Goal: Information Seeking & Learning: Learn about a topic

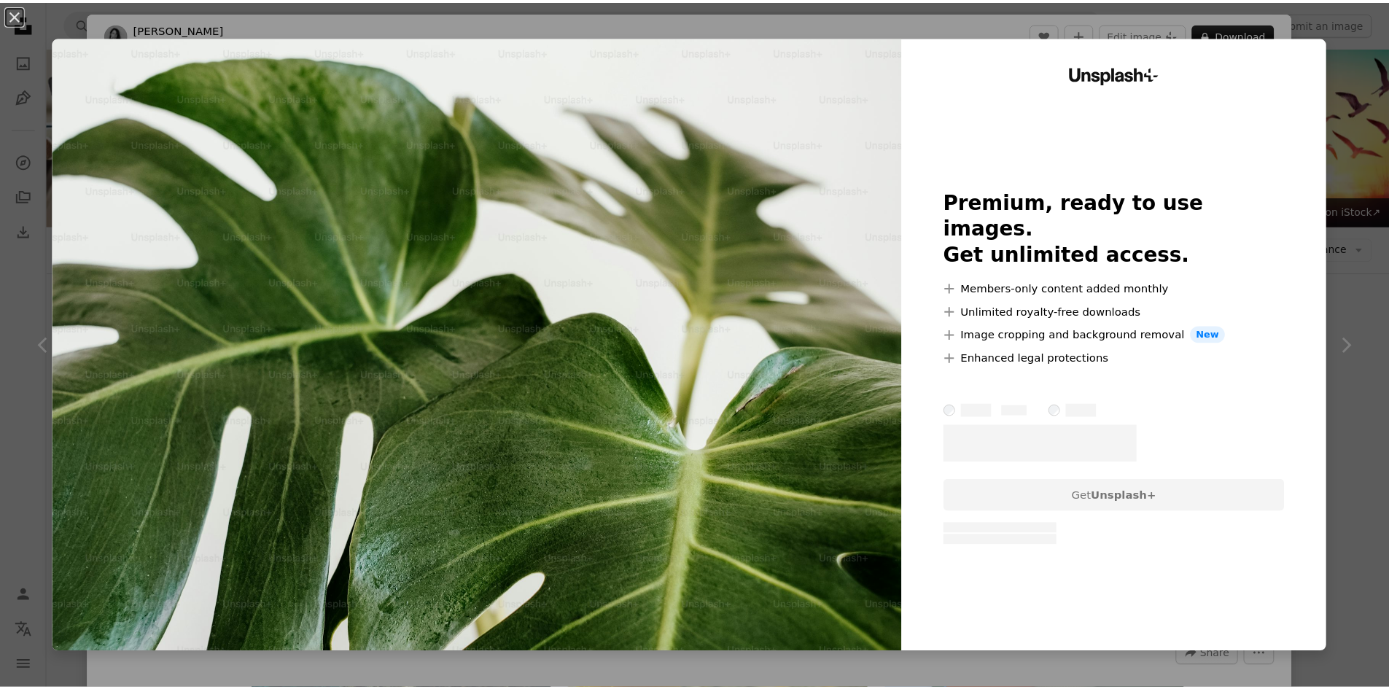
scroll to position [418, 0]
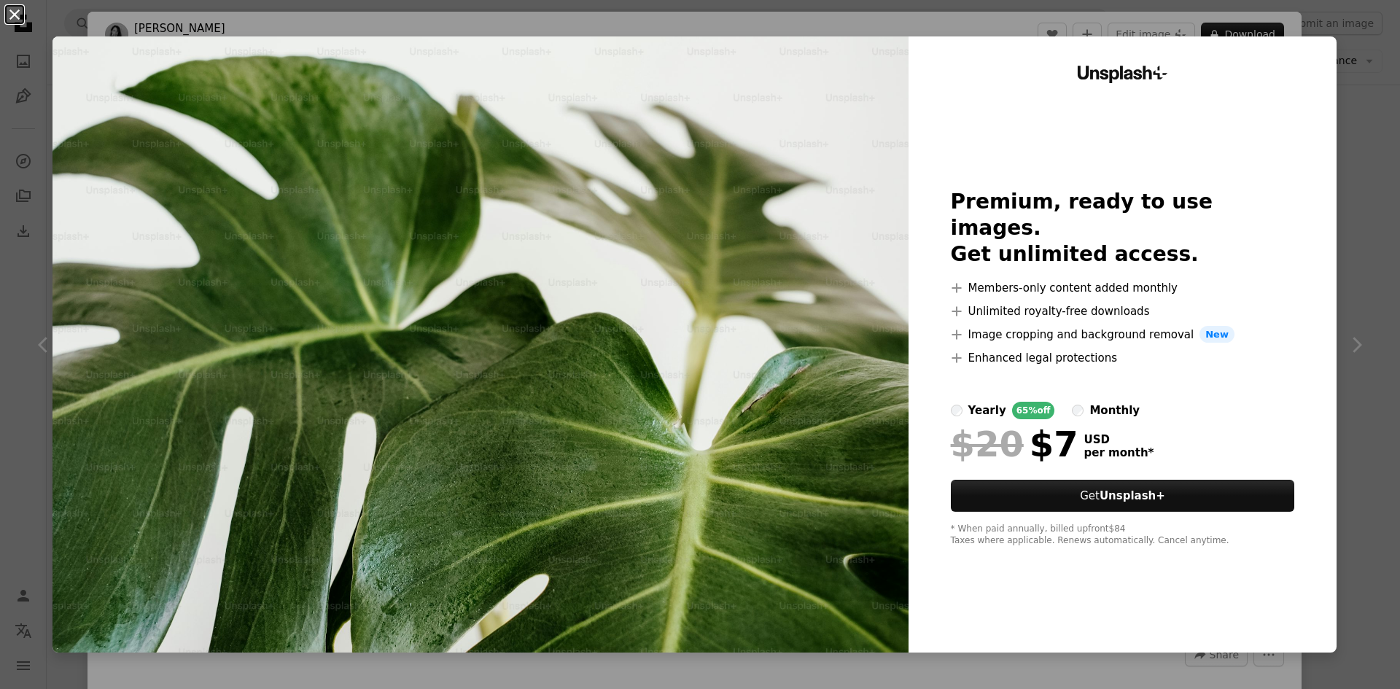
click at [15, 17] on button "An X shape" at bounding box center [14, 14] width 17 height 17
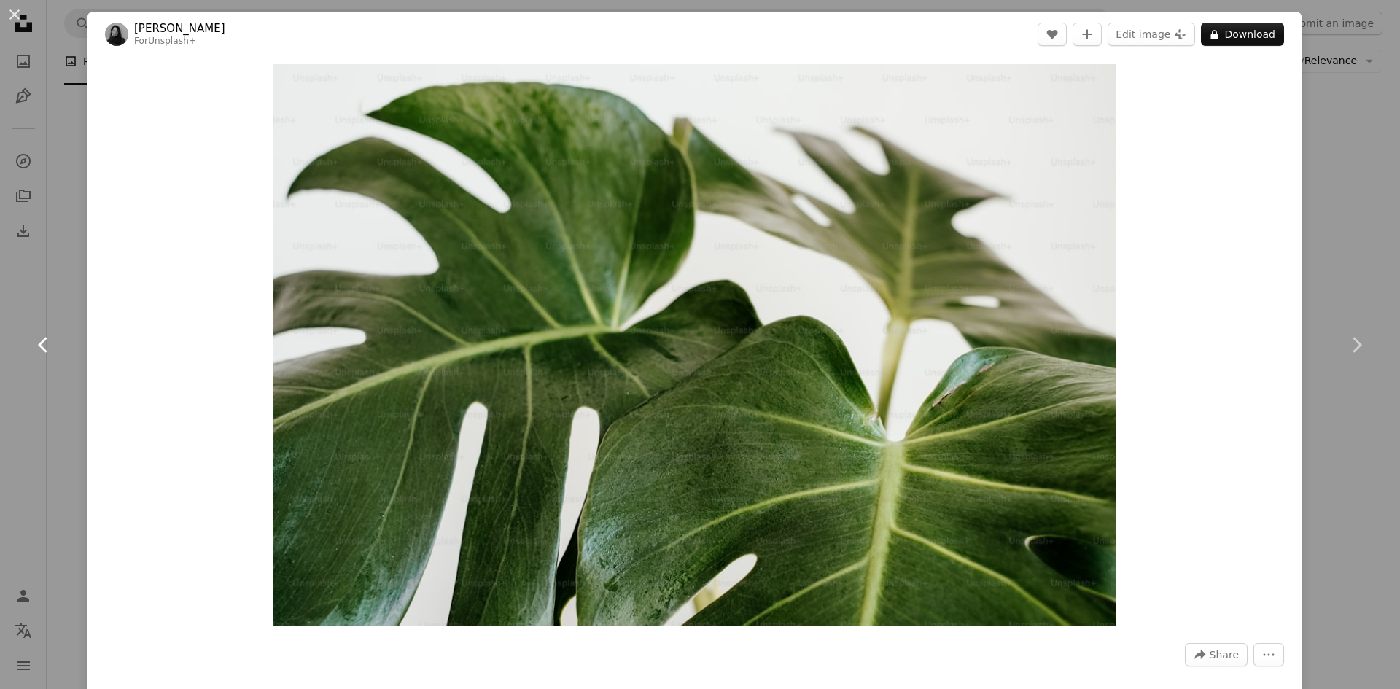
click at [41, 341] on icon "Chevron left" at bounding box center [43, 344] width 23 height 23
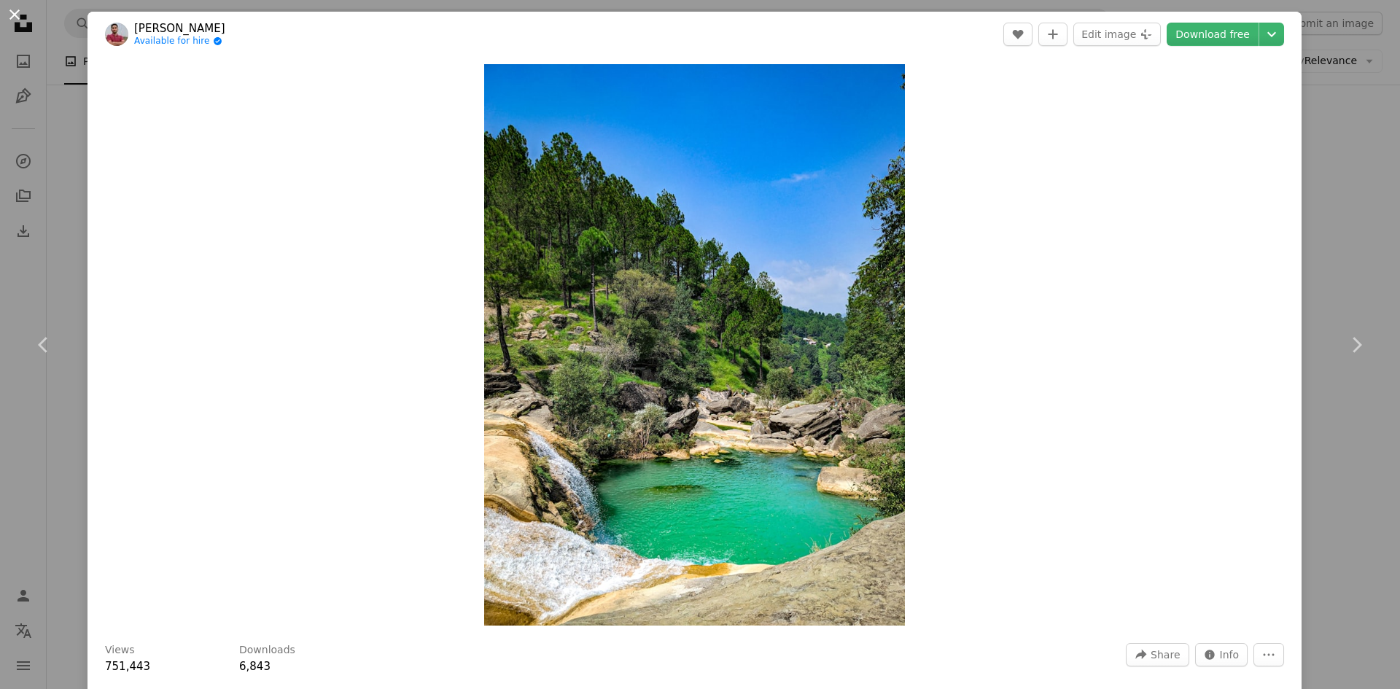
click at [11, 12] on button "An X shape" at bounding box center [14, 14] width 17 height 17
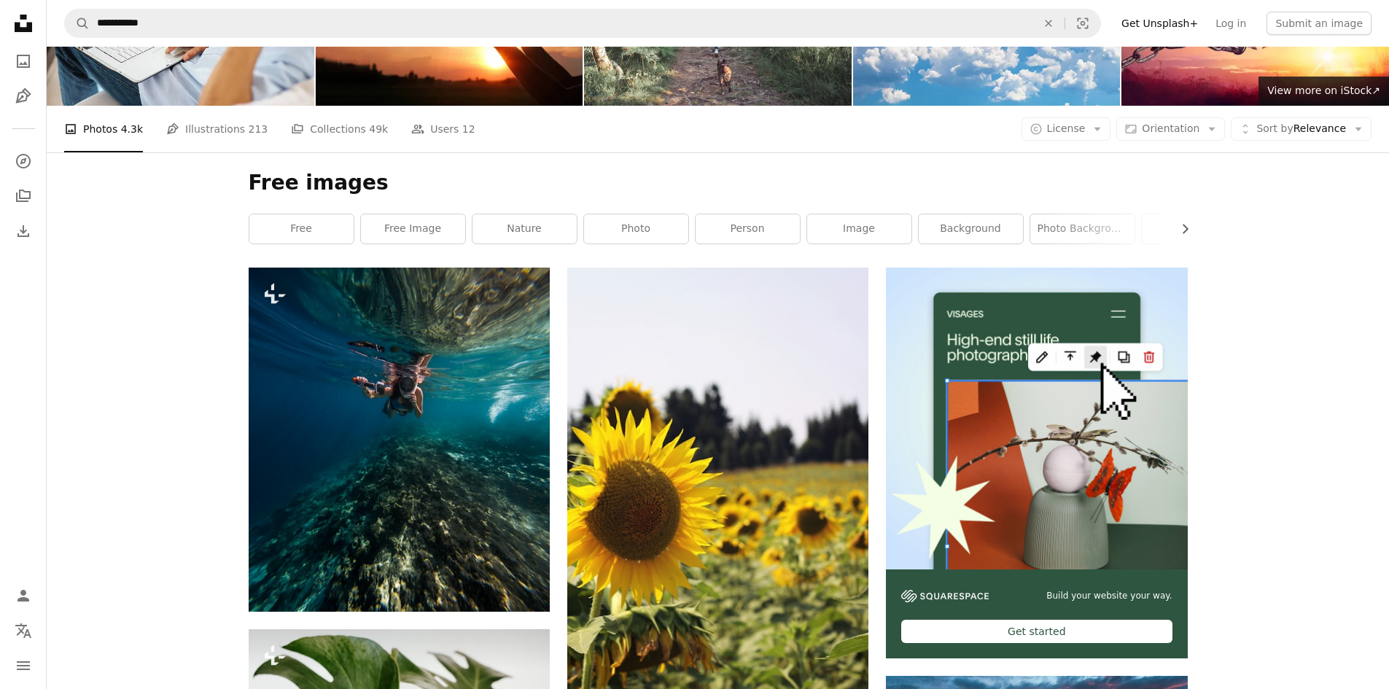
scroll to position [2801, 0]
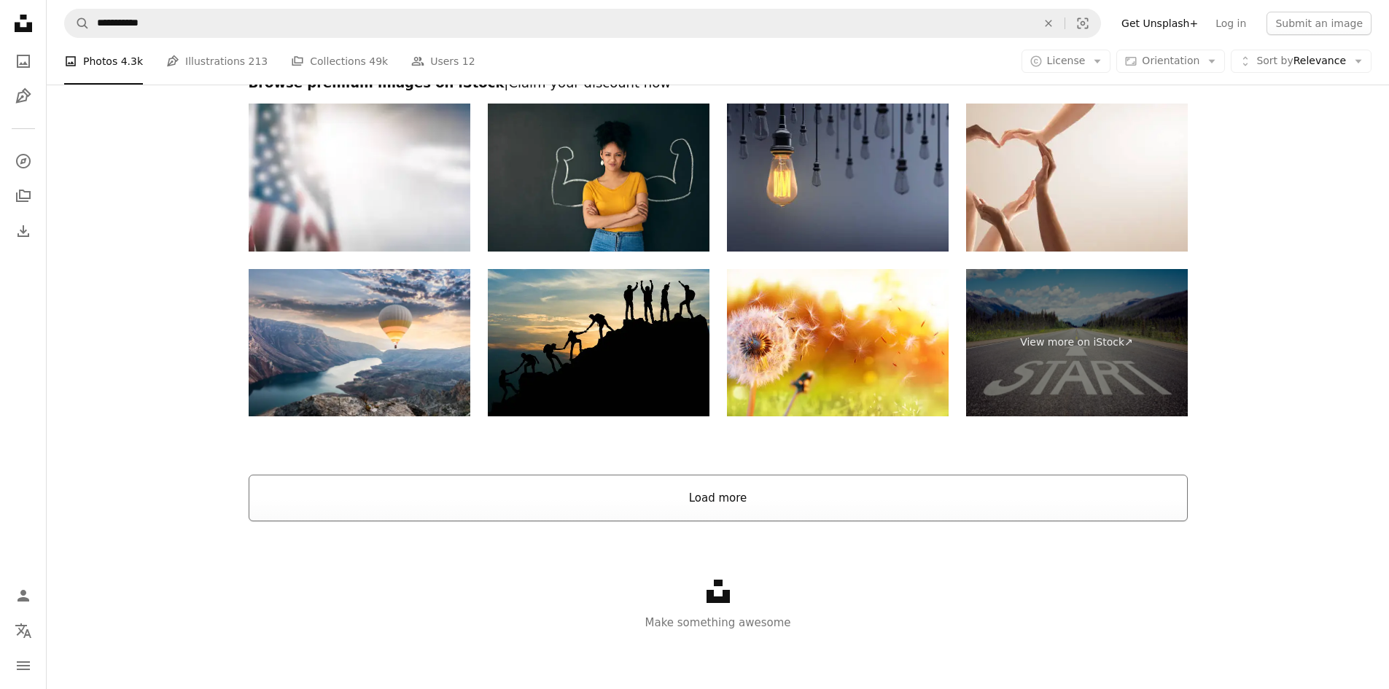
click at [281, 491] on button "Load more" at bounding box center [718, 498] width 939 height 47
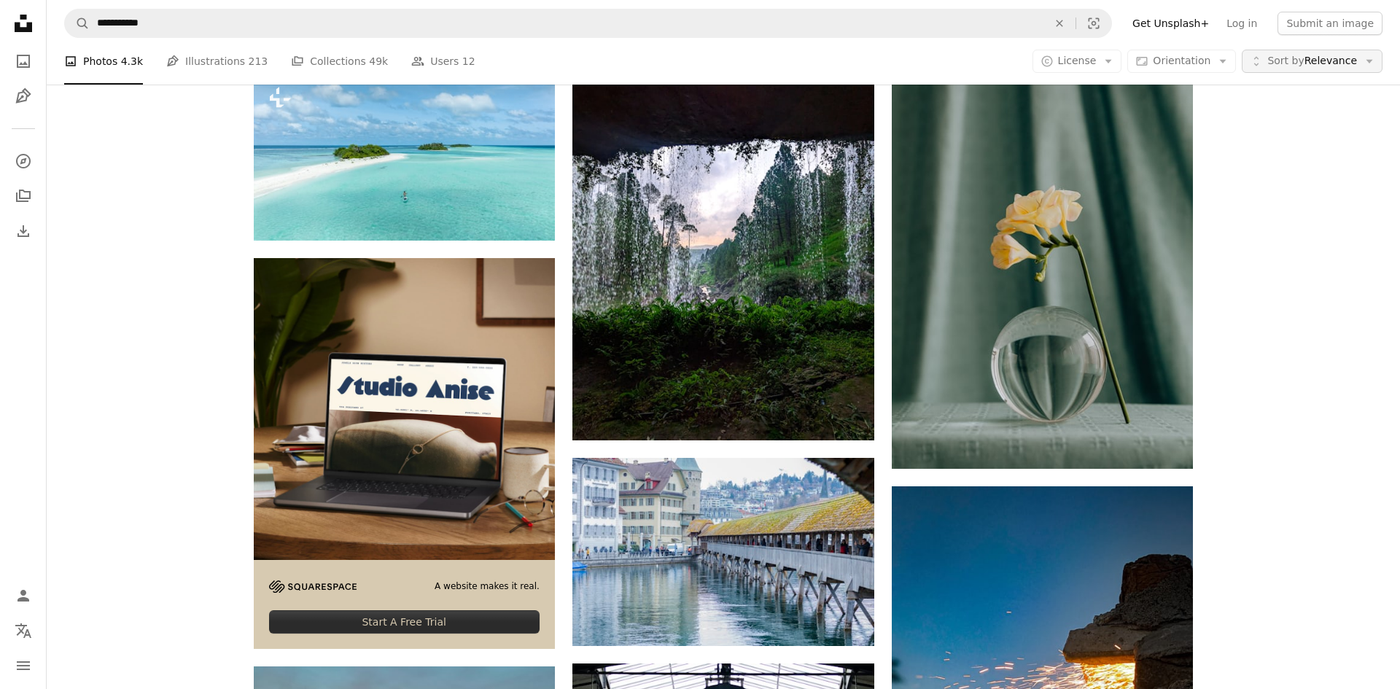
click at [1279, 58] on span "Sort by" at bounding box center [1285, 61] width 36 height 12
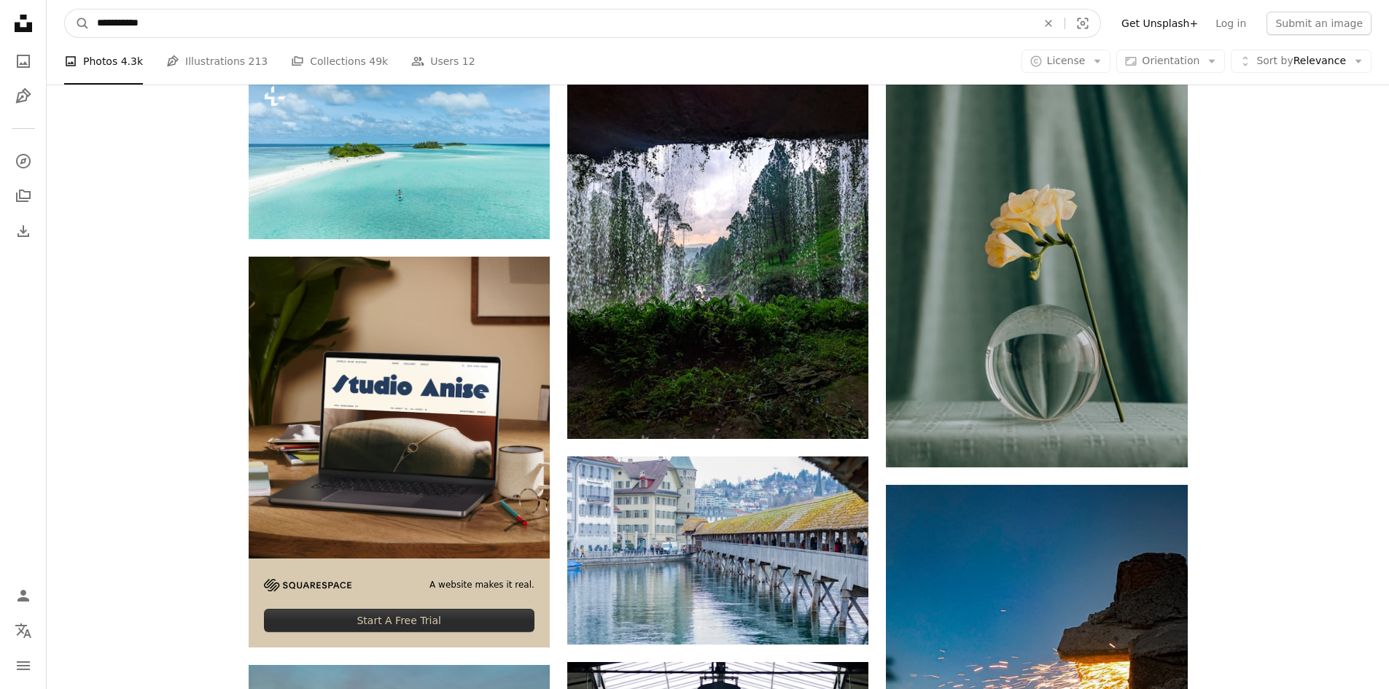
click at [106, 23] on input "**********" at bounding box center [561, 23] width 943 height 28
drag, startPoint x: 98, startPoint y: 23, endPoint x: 334, endPoint y: 69, distance: 240.6
type input "**********"
click at [65, 9] on button "A magnifying glass" at bounding box center [77, 23] width 25 height 28
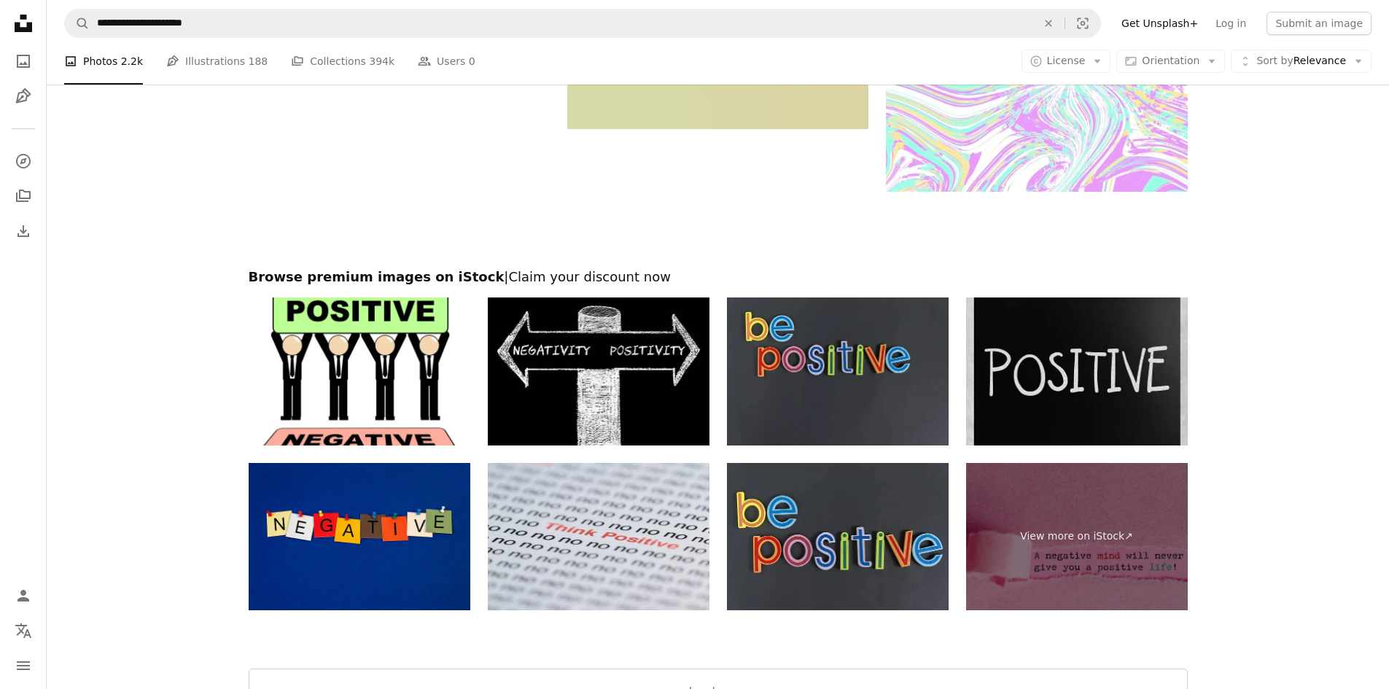
scroll to position [2995, 0]
click at [721, 668] on button "Load more" at bounding box center [718, 691] width 939 height 47
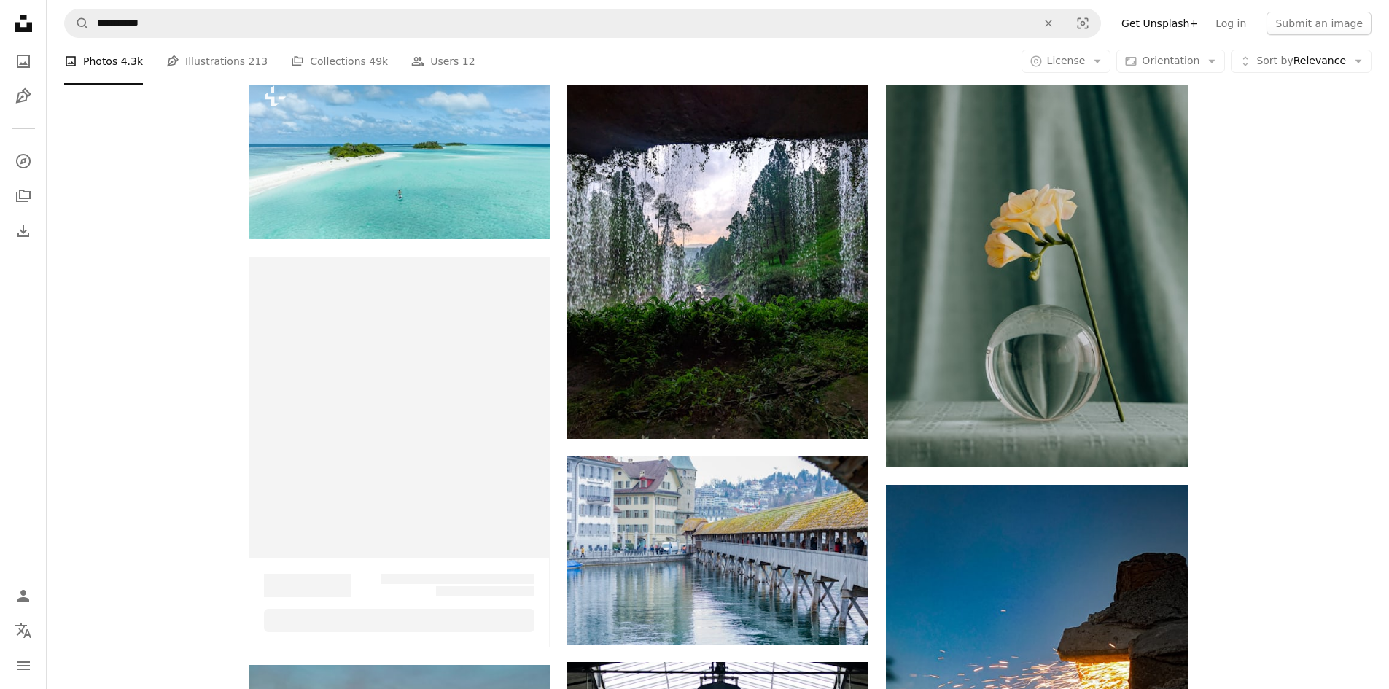
scroll to position [2801, 0]
